Goal: Task Accomplishment & Management: Complete application form

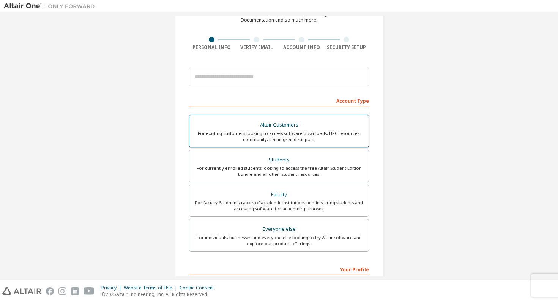
scroll to position [44, 0]
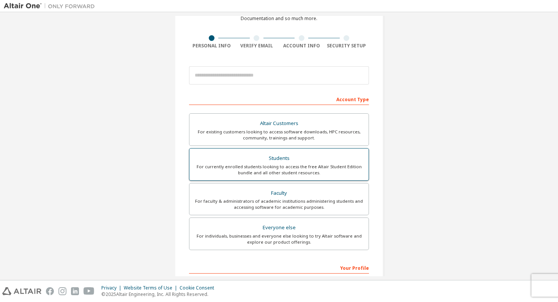
click at [274, 161] on div "Students" at bounding box center [279, 158] width 170 height 11
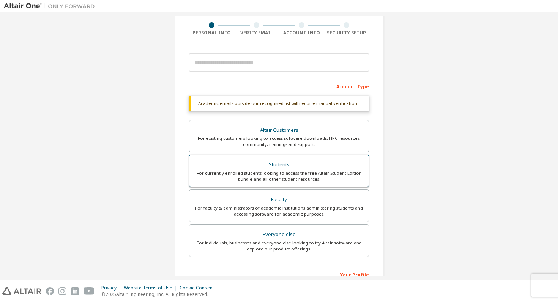
scroll to position [154, 0]
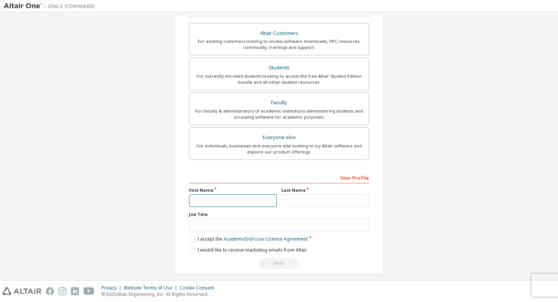
click at [214, 196] on input "text" at bounding box center [233, 201] width 88 height 13
type input "******"
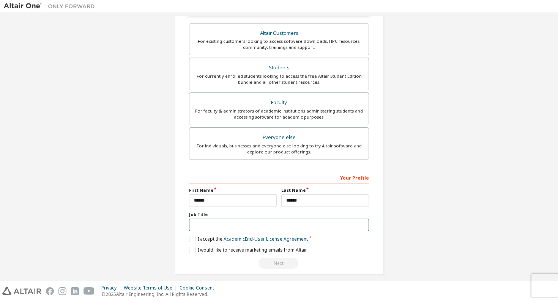
click at [242, 225] on input "text" at bounding box center [279, 225] width 180 height 13
type input "*******"
click at [210, 240] on label "I accept the Academic End-User License Agreement" at bounding box center [248, 239] width 119 height 6
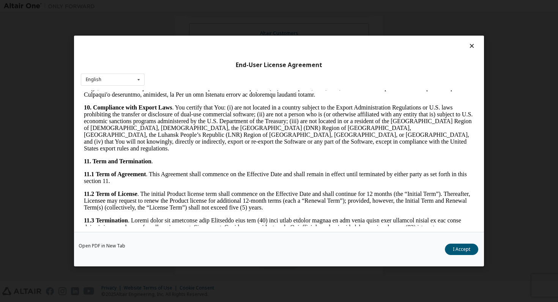
scroll to position [1248, 0]
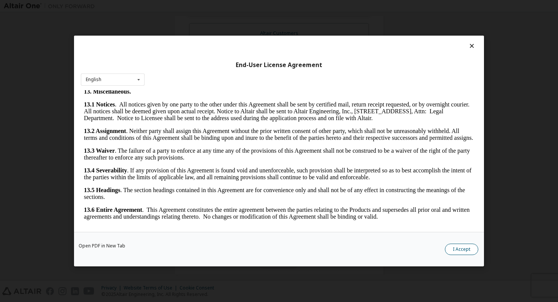
click at [473, 250] on button "I Accept" at bounding box center [460, 249] width 33 height 11
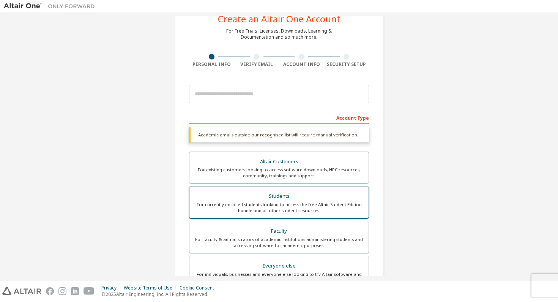
scroll to position [17, 0]
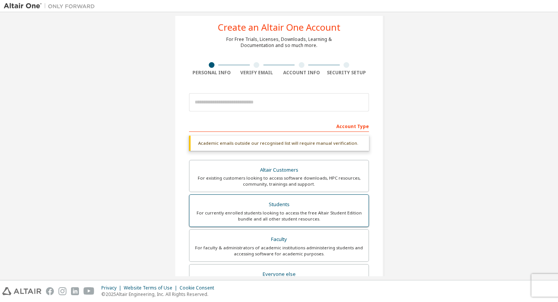
click at [273, 211] on div "For currently enrolled students looking to access the free Altair Student Editi…" at bounding box center [279, 216] width 170 height 12
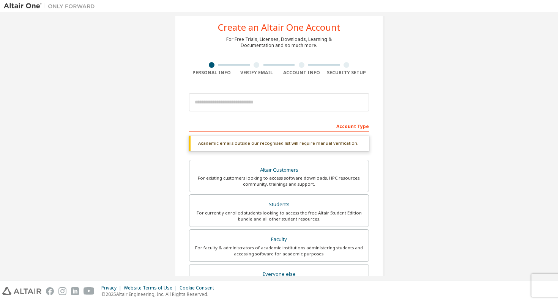
click at [272, 143] on div "Academic emails outside our recognised list will require manual verification." at bounding box center [279, 143] width 180 height 15
click at [262, 99] on input "email" at bounding box center [279, 102] width 180 height 18
type input "**********"
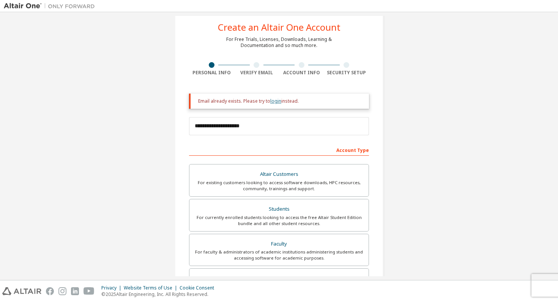
click at [272, 103] on link "login" at bounding box center [275, 101] width 11 height 6
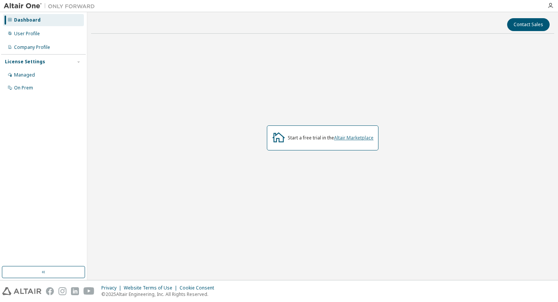
click at [346, 137] on link "Altair Marketplace" at bounding box center [353, 138] width 39 height 6
